Goal: Find specific page/section: Find specific page/section

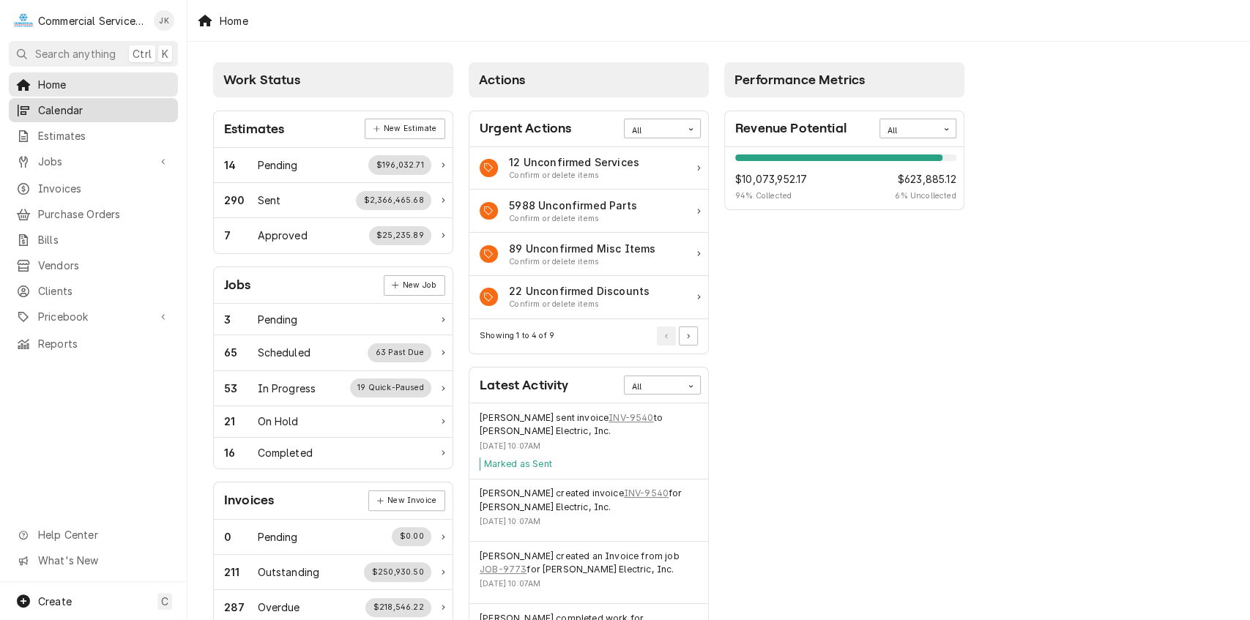
click at [116, 107] on span "Calendar" at bounding box center [104, 109] width 133 height 15
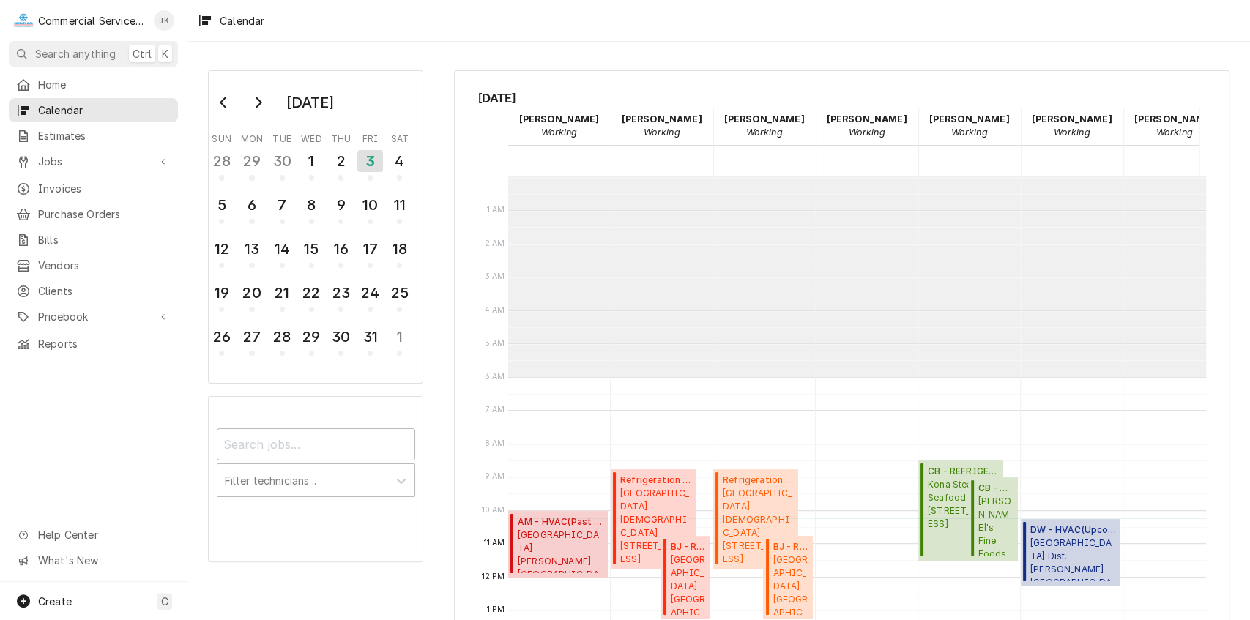
scroll to position [200, 0]
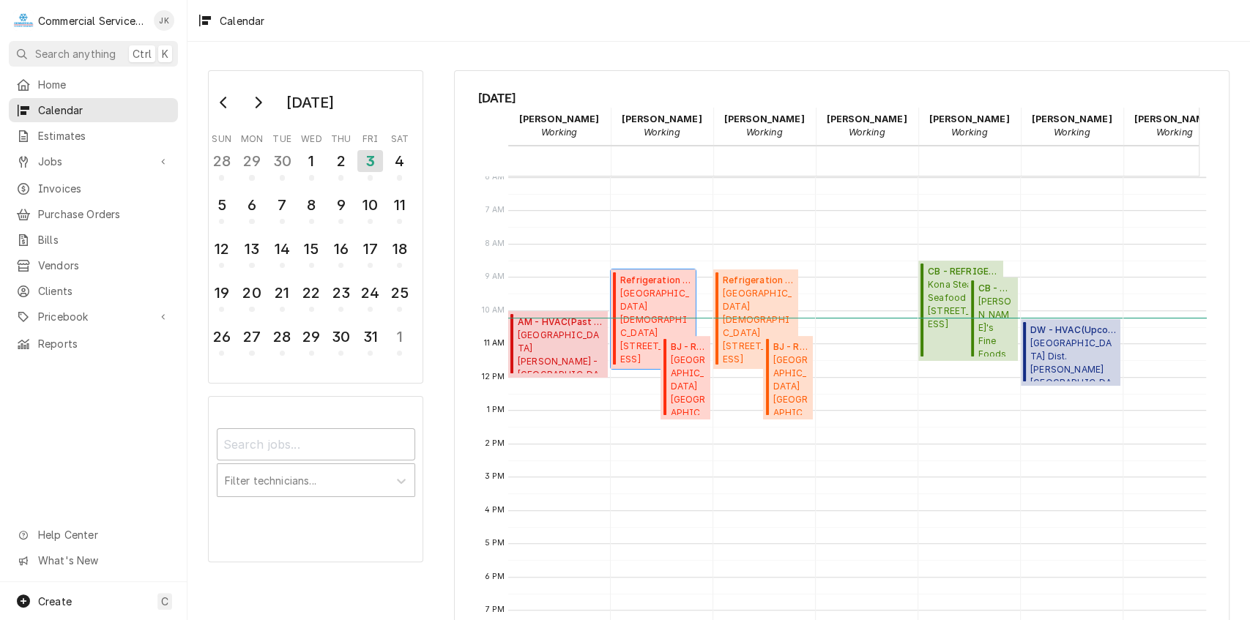
click at [635, 332] on span "[GEOGRAPHIC_DATA][DEMOGRAPHIC_DATA] [STREET_ADDRESS]" at bounding box center [655, 326] width 71 height 78
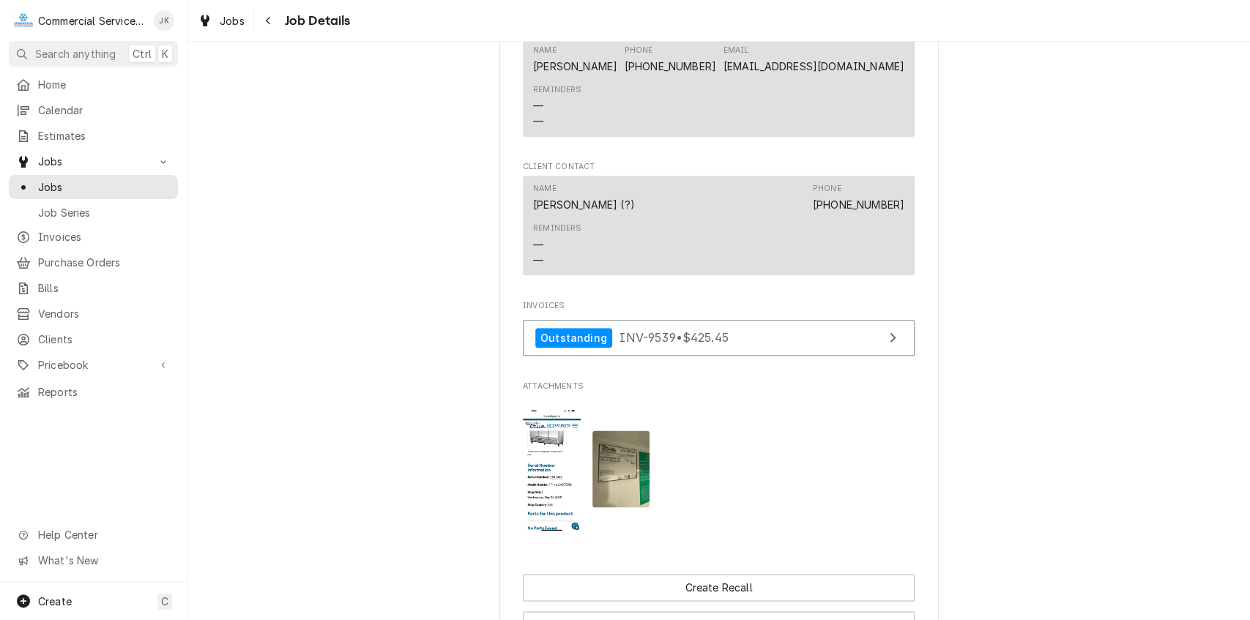
scroll to position [1114, 0]
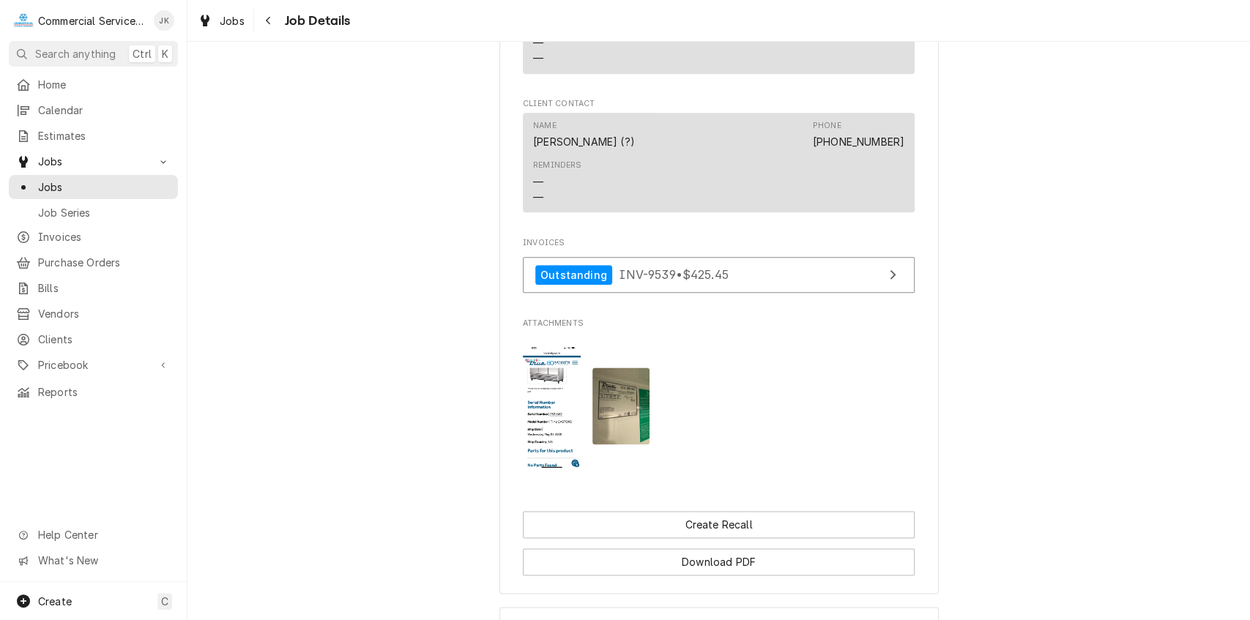
click at [619, 416] on img "Attachments" at bounding box center [621, 406] width 58 height 77
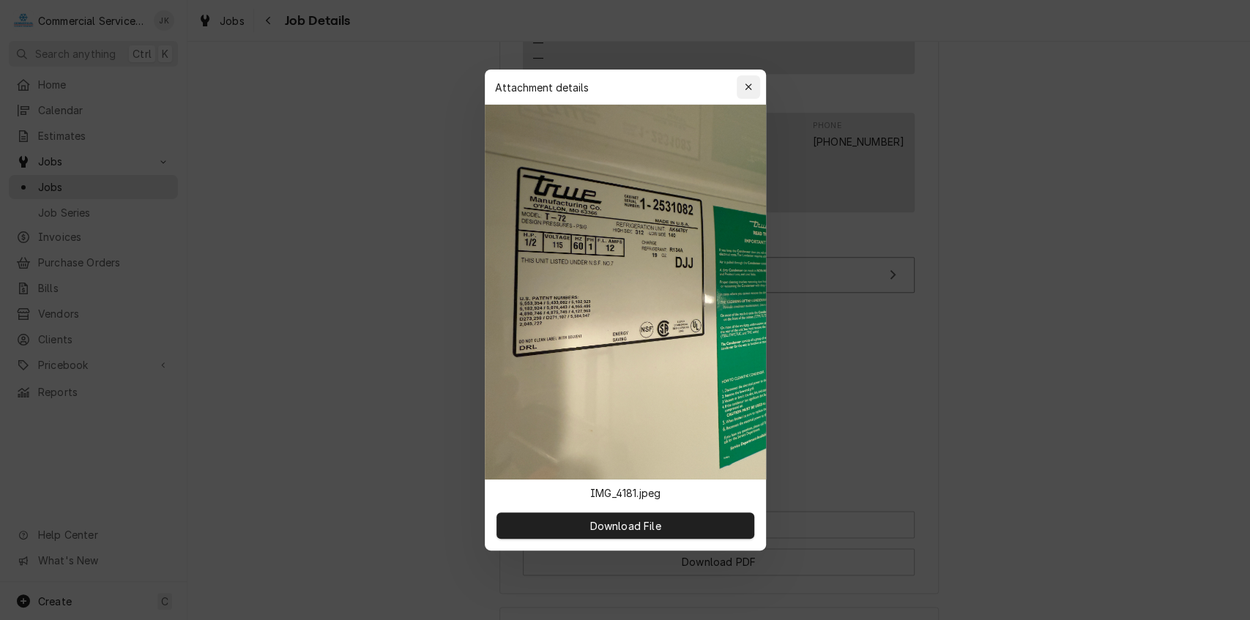
click at [745, 84] on icon "button" at bounding box center [748, 87] width 8 height 10
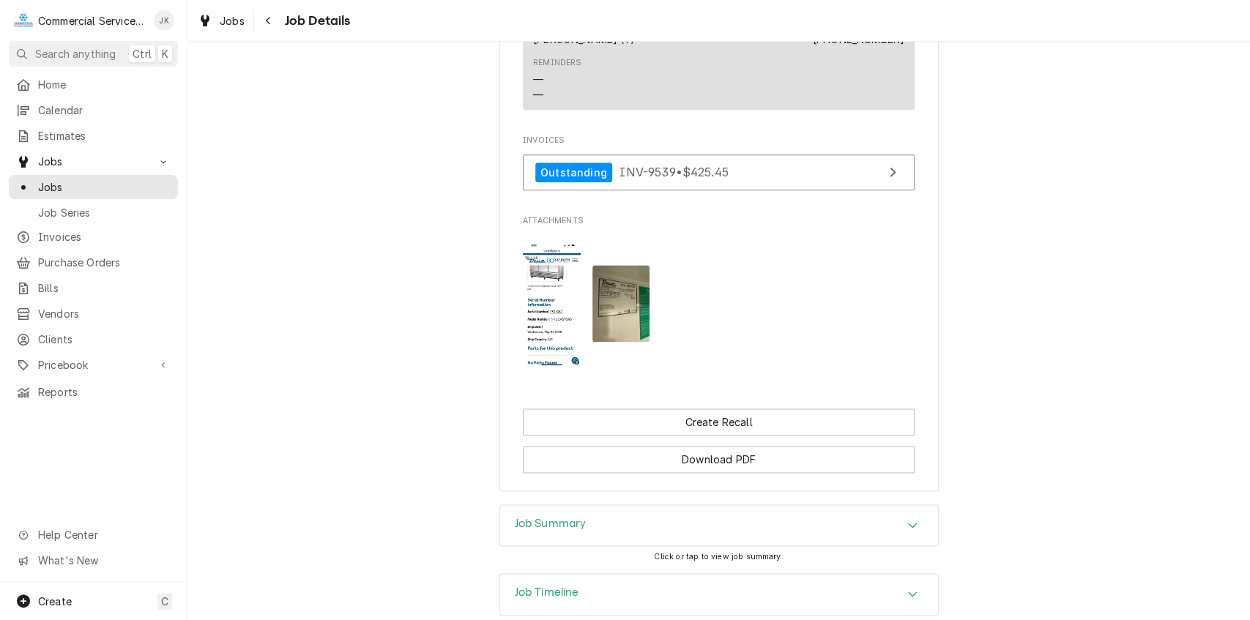
scroll to position [1243, 0]
